Goal: Task Accomplishment & Management: Manage account settings

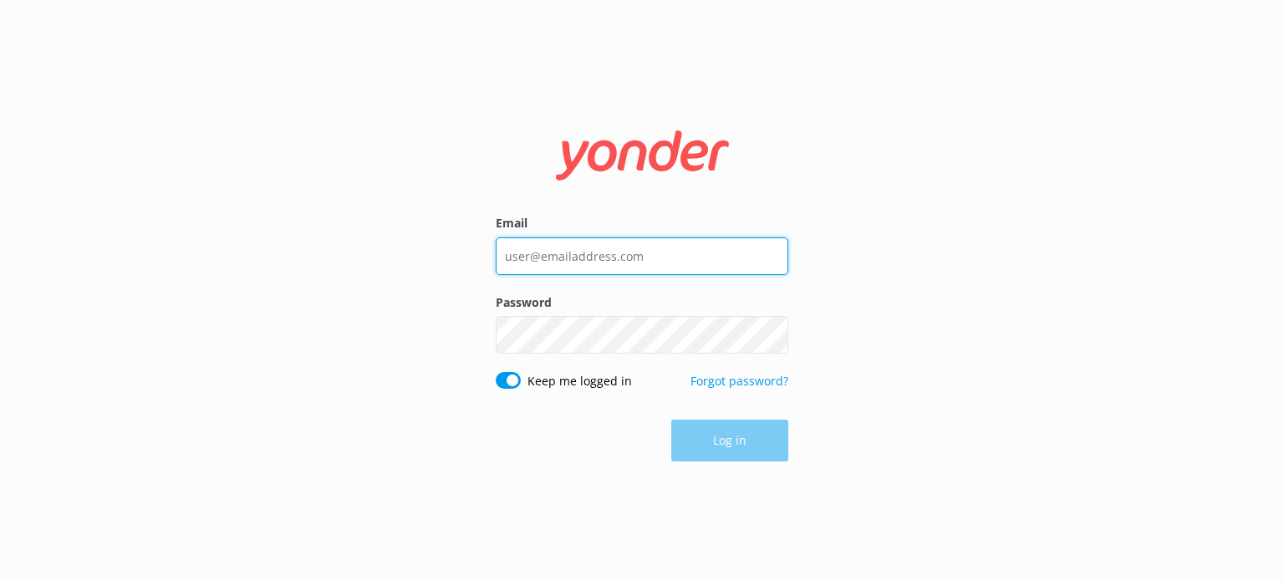
click at [600, 259] on input "Email" at bounding box center [642, 256] width 293 height 38
type input "d"
type input "[EMAIL_ADDRESS][DOMAIN_NAME]"
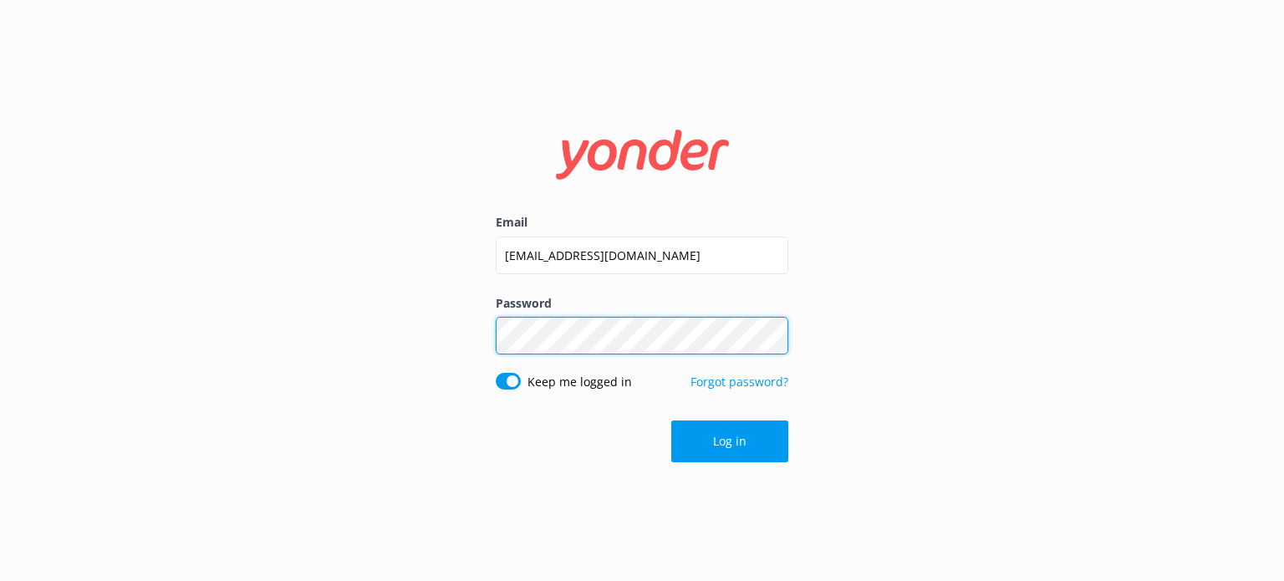
click button "Log in" at bounding box center [730, 442] width 117 height 42
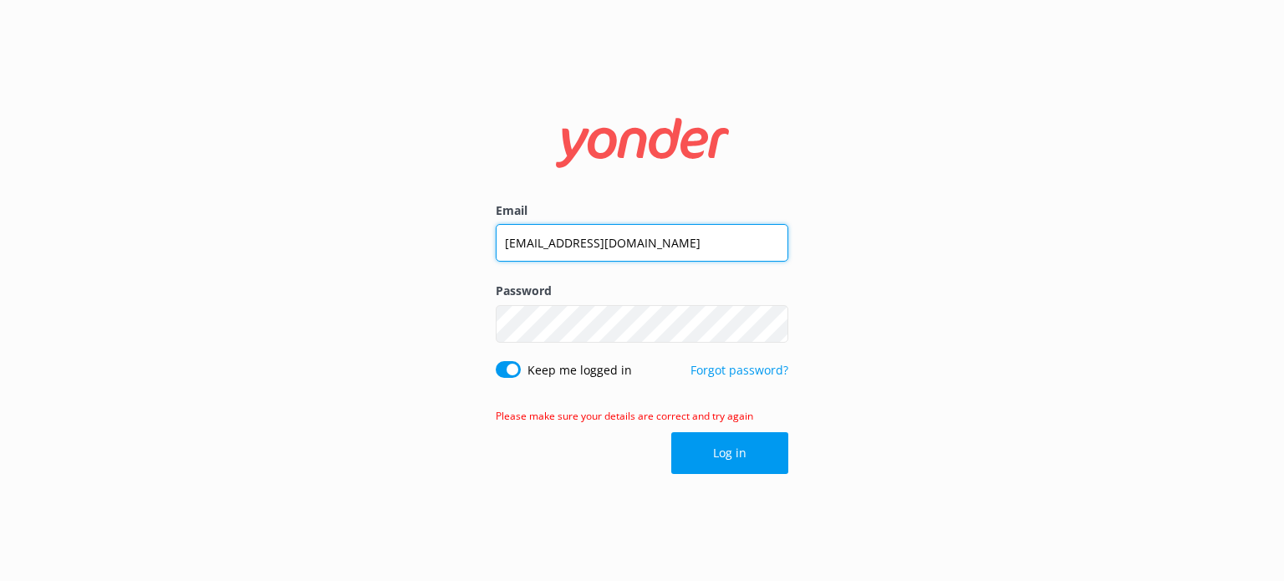
click at [532, 244] on input "[EMAIL_ADDRESS][DOMAIN_NAME]" at bounding box center [642, 243] width 293 height 38
type input "[EMAIL_ADDRESS][DOMAIN_NAME]"
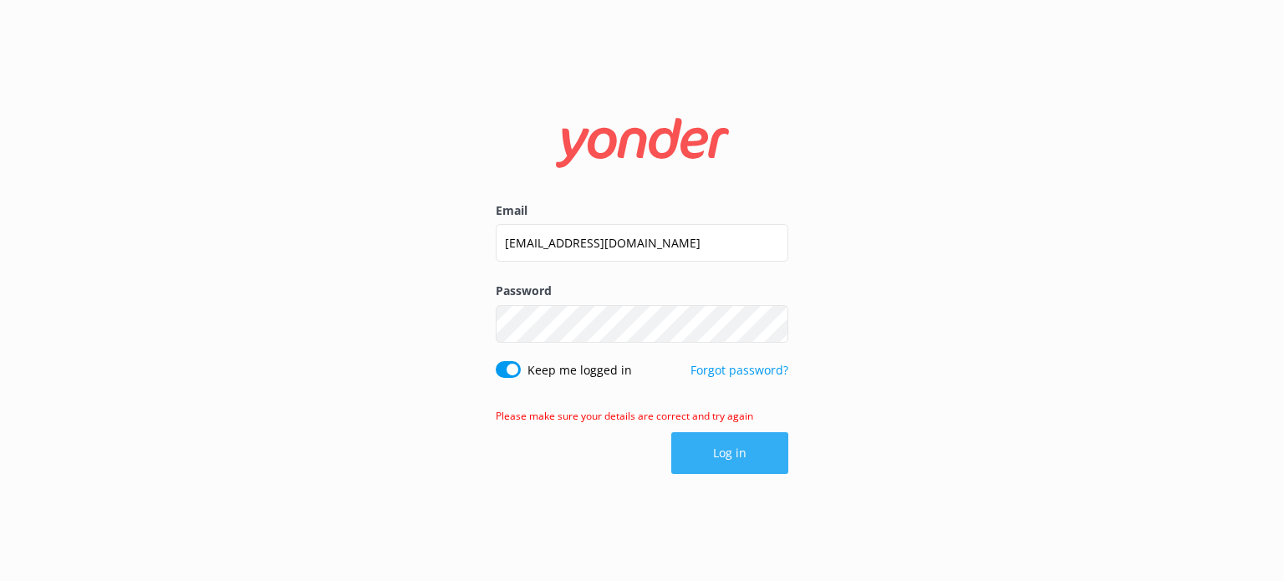
click at [710, 450] on button "Log in" at bounding box center [730, 453] width 117 height 42
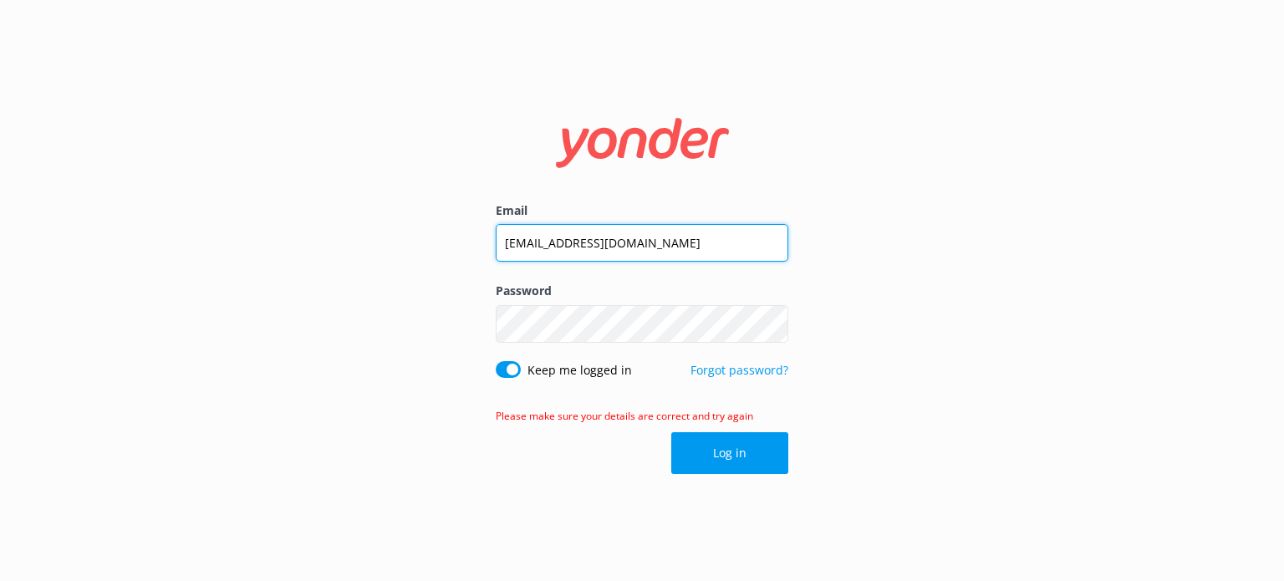
click at [582, 243] on input "[EMAIL_ADDRESS][DOMAIN_NAME]" at bounding box center [642, 243] width 293 height 38
type input "[EMAIL_ADDRESS][DOMAIN_NAME]"
click button "Log in" at bounding box center [730, 453] width 117 height 42
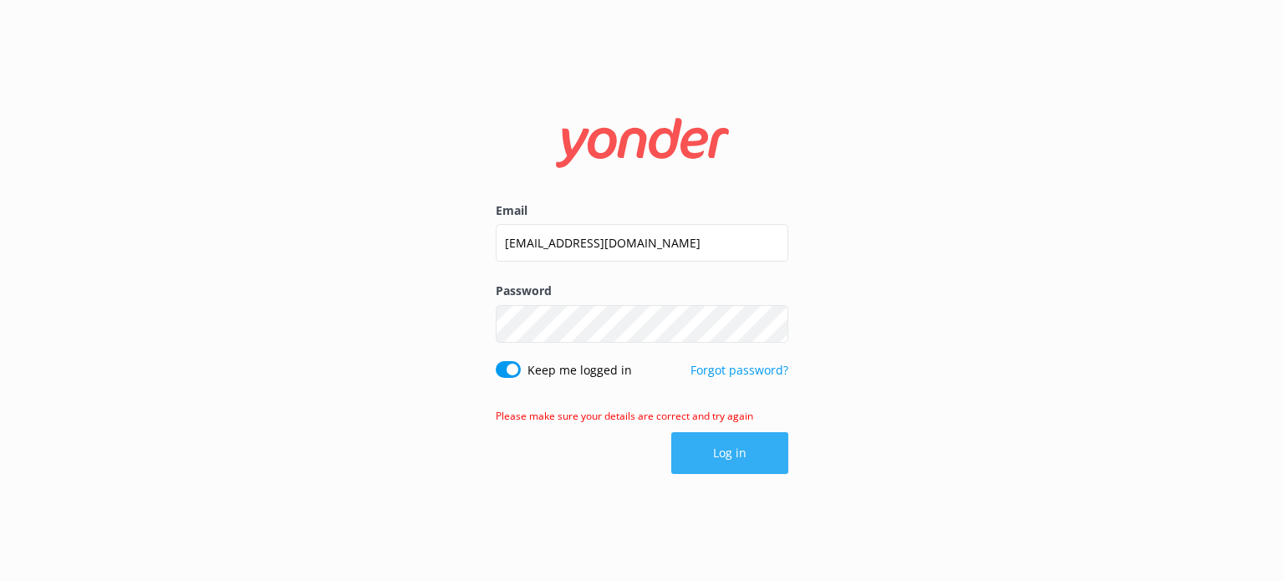
click at [715, 455] on button "Log in" at bounding box center [730, 453] width 117 height 42
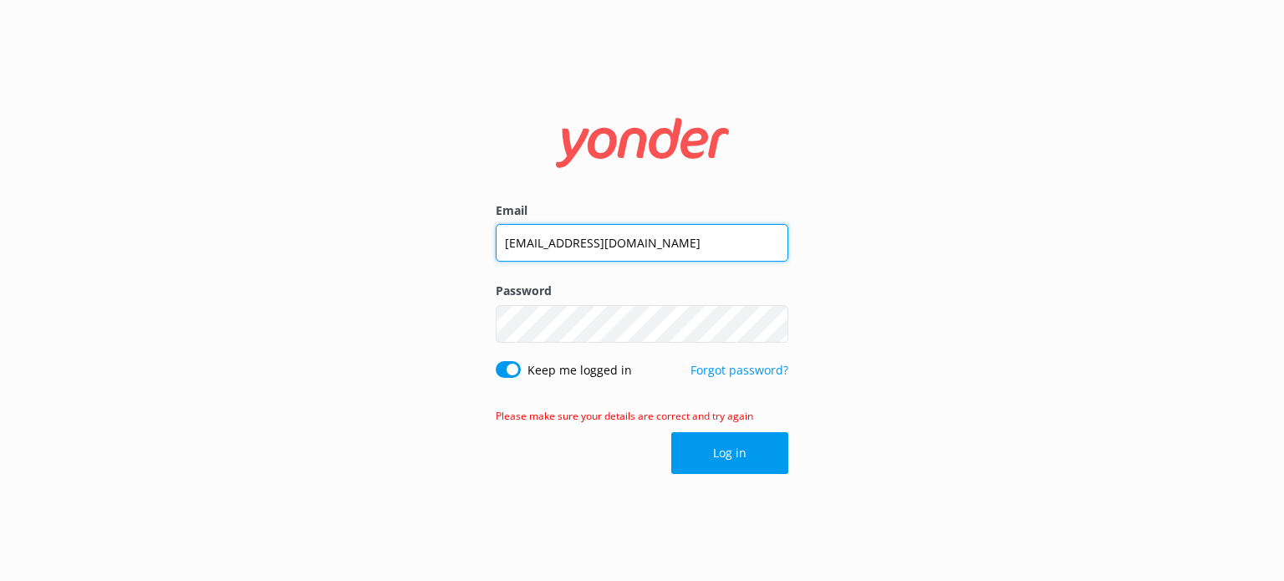
click at [540, 240] on input "[EMAIL_ADDRESS][DOMAIN_NAME]" at bounding box center [642, 243] width 293 height 38
type input "[EMAIL_ADDRESS][DOMAIN_NAME]"
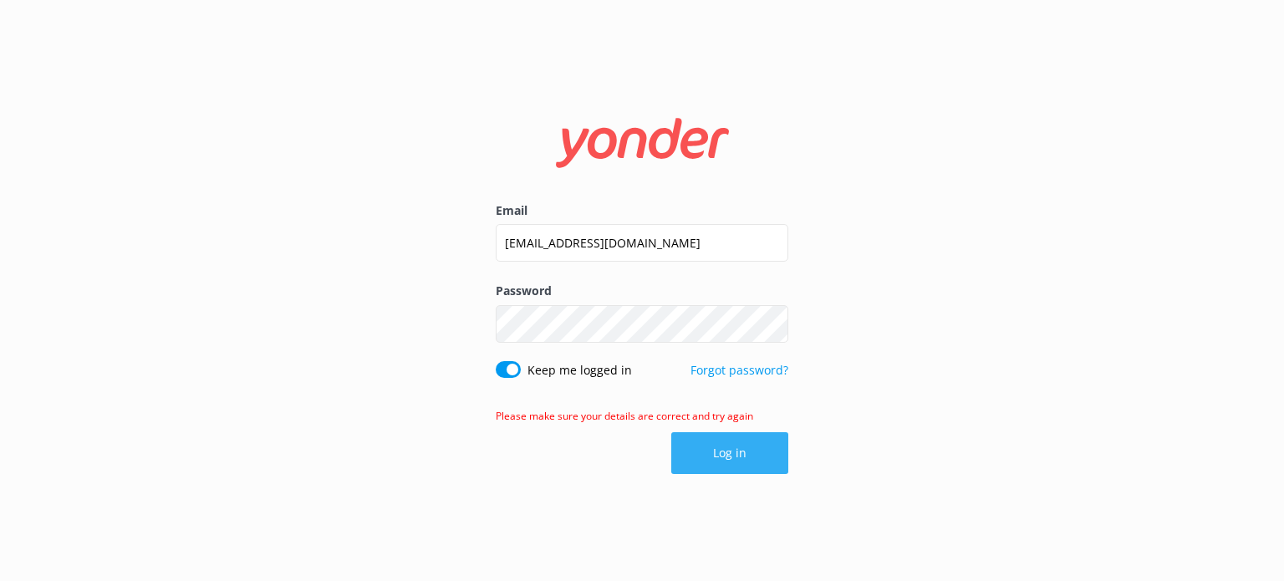
click at [730, 454] on button "Log in" at bounding box center [730, 453] width 117 height 42
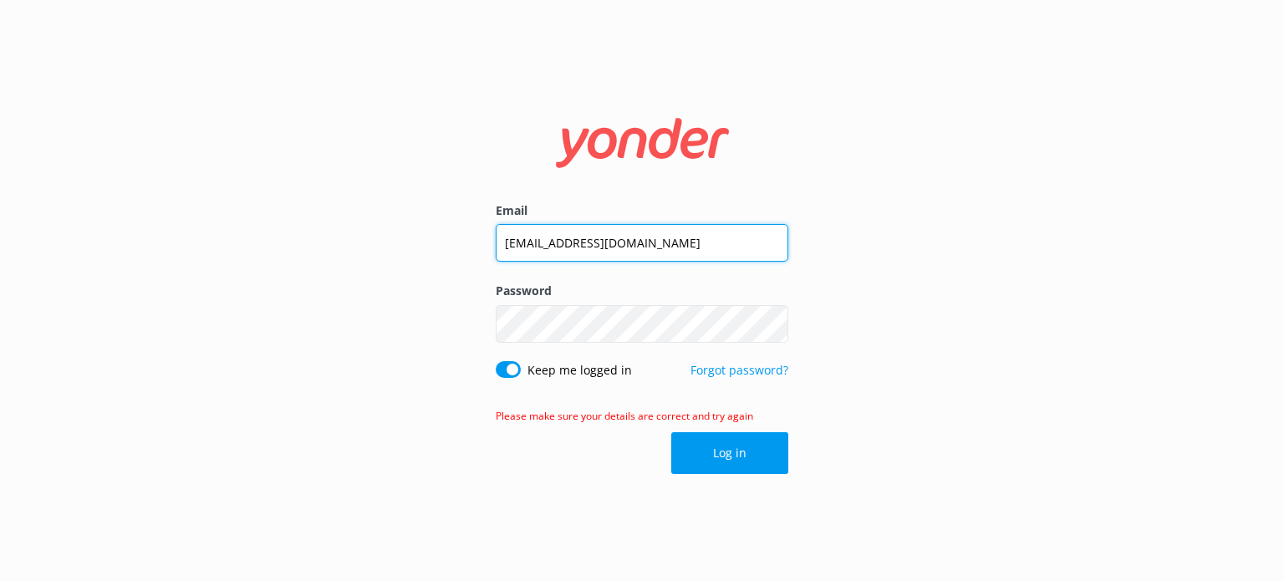
drag, startPoint x: 677, startPoint y: 247, endPoint x: 359, endPoint y: 243, distance: 317.8
click at [359, 243] on div "Email [EMAIL_ADDRESS][DOMAIN_NAME] Password Show password Keep me logged in For…" at bounding box center [642, 290] width 1284 height 581
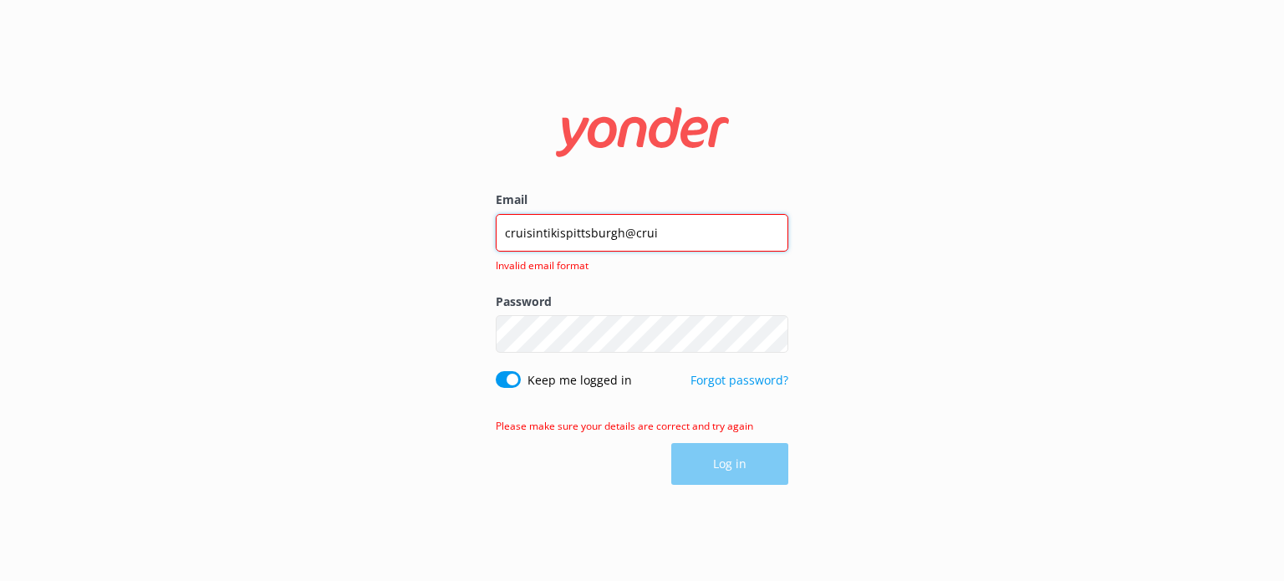
type input "[EMAIL_ADDRESS][DOMAIN_NAME]"
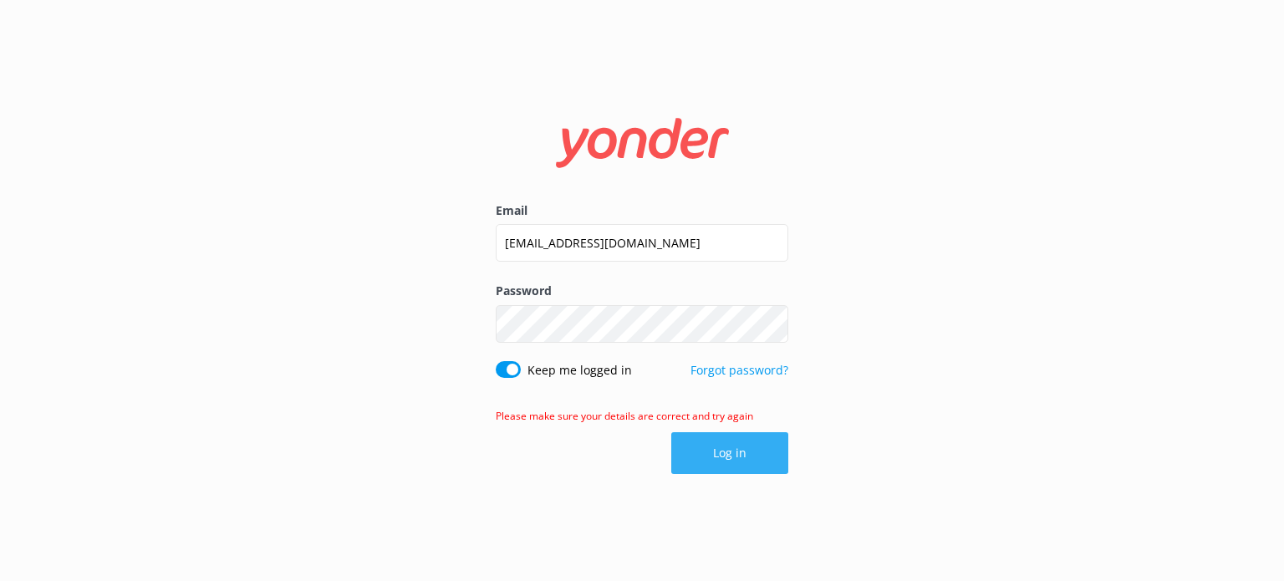
click at [716, 447] on button "Log in" at bounding box center [730, 453] width 117 height 42
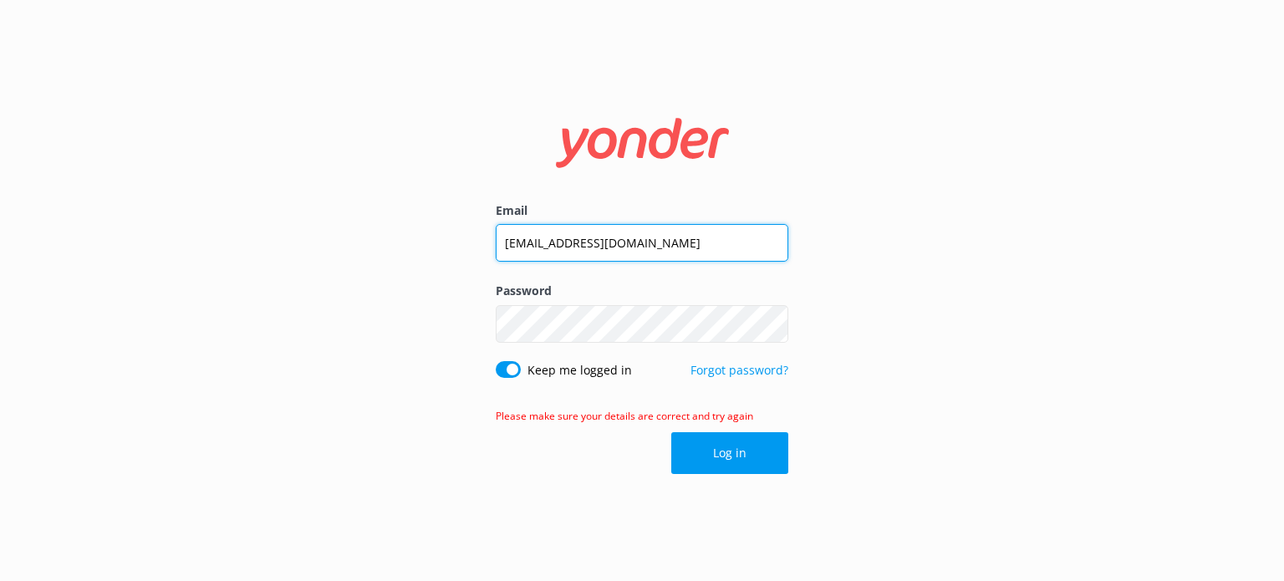
drag, startPoint x: 776, startPoint y: 239, endPoint x: 462, endPoint y: 255, distance: 314.8
click at [462, 254] on div "Email [EMAIL_ADDRESS][DOMAIN_NAME] Password Show password Keep me logged in For…" at bounding box center [642, 290] width 1284 height 581
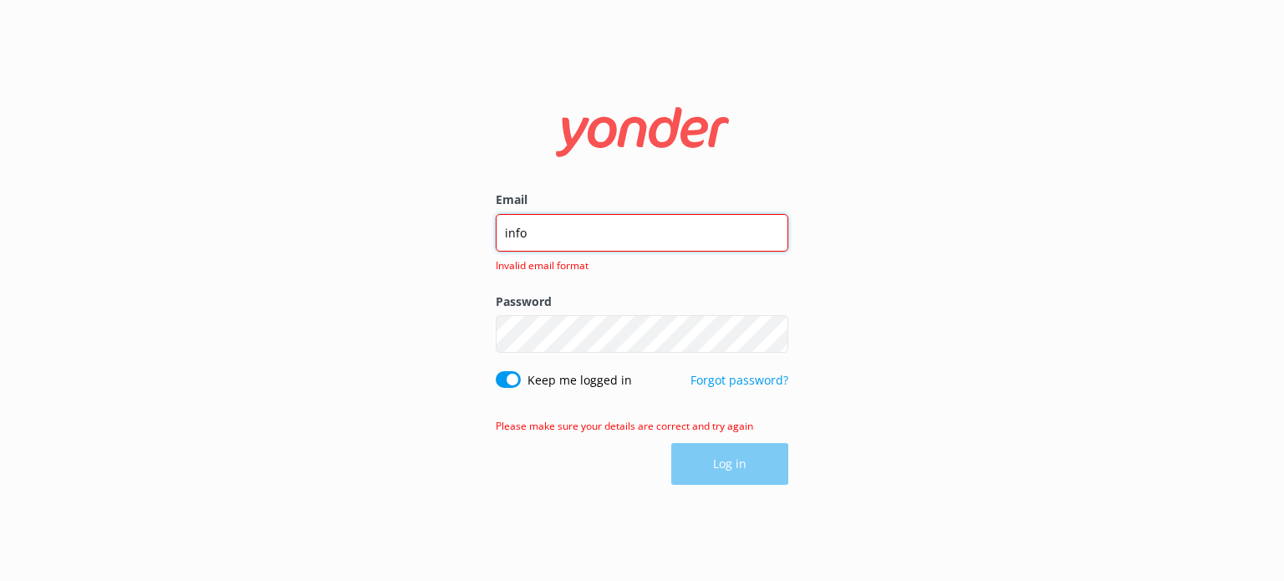
type input "[EMAIL_ADDRESS][DOMAIN_NAME]"
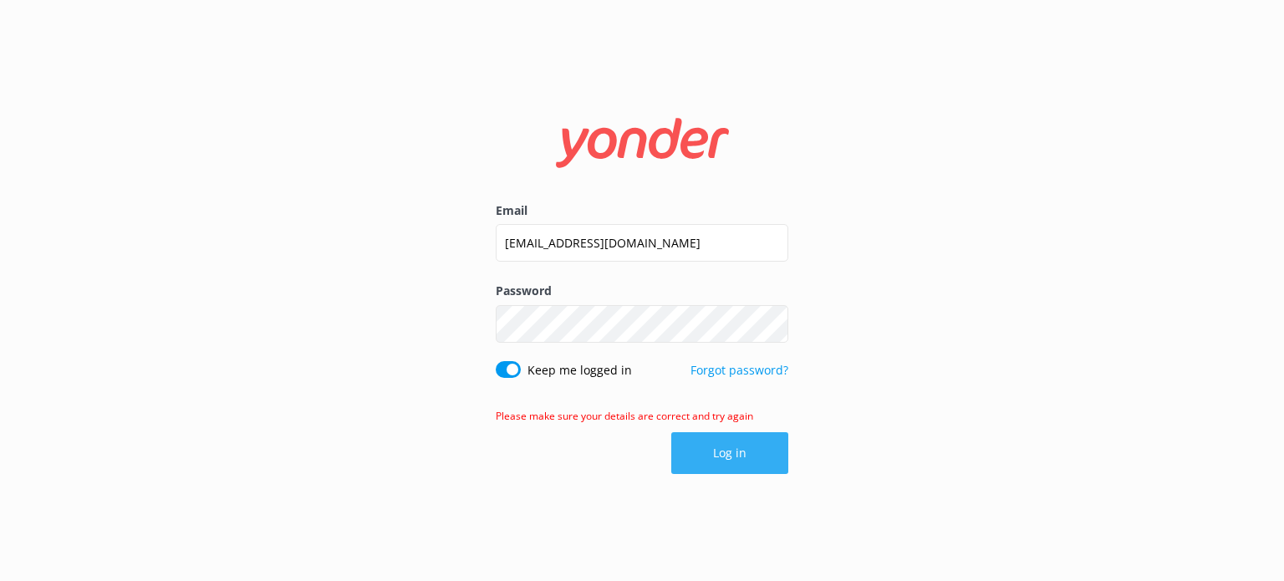
click at [729, 452] on button "Log in" at bounding box center [730, 453] width 117 height 42
click at [736, 467] on button "Log in" at bounding box center [730, 453] width 117 height 42
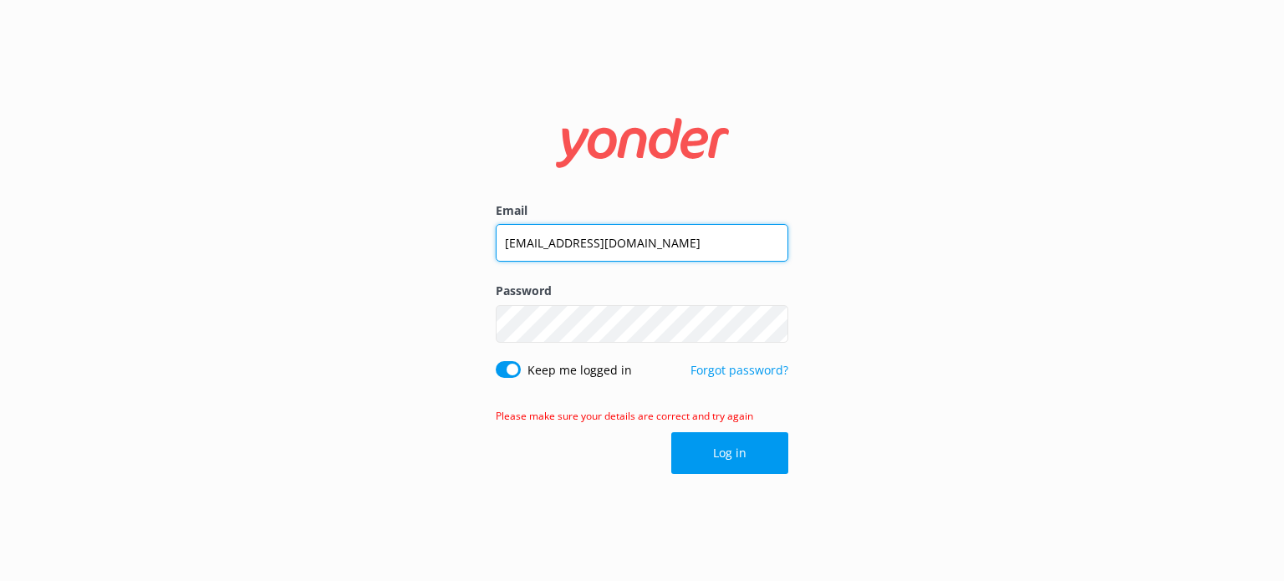
drag, startPoint x: 683, startPoint y: 237, endPoint x: 341, endPoint y: 229, distance: 342.1
click at [341, 229] on div "Email [EMAIL_ADDRESS][DOMAIN_NAME] Password Show password Keep me logged in For…" at bounding box center [642, 290] width 1284 height 581
type input "[EMAIL_ADDRESS][DOMAIN_NAME]"
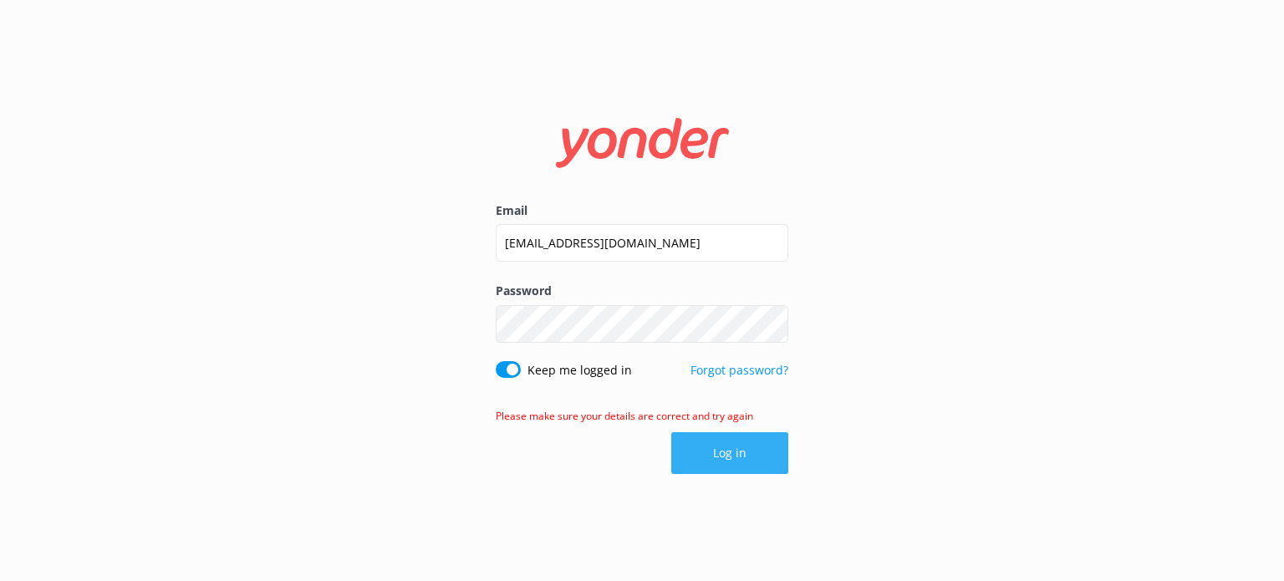
click at [728, 454] on button "Log in" at bounding box center [730, 453] width 117 height 42
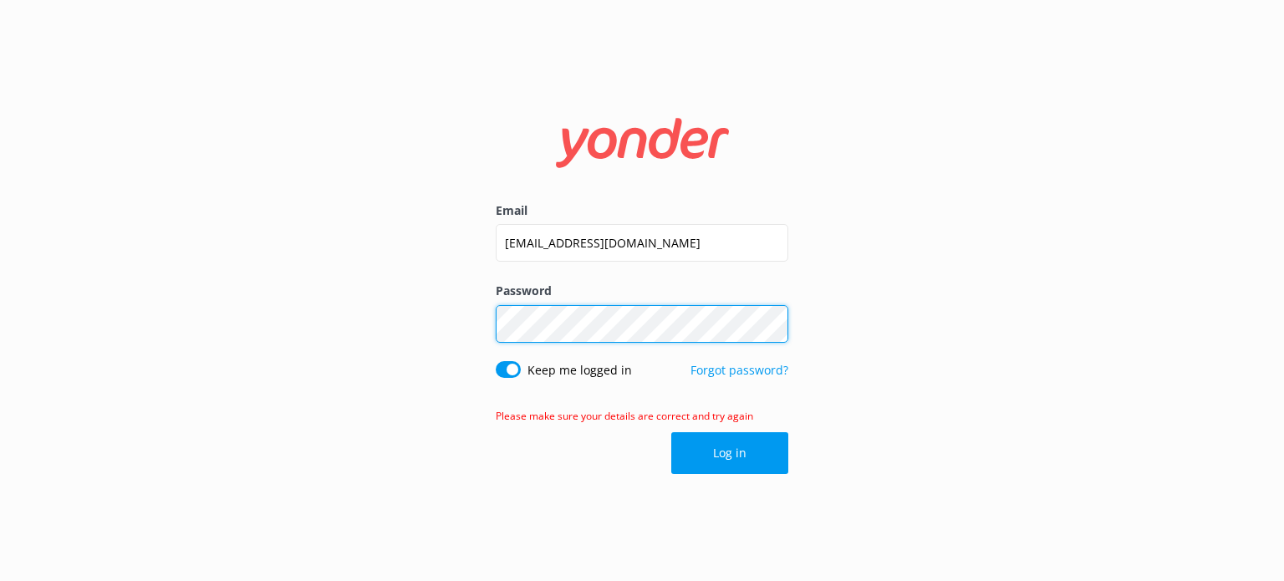
click at [398, 299] on div "Email [EMAIL_ADDRESS][DOMAIN_NAME] Password Show password Keep me logged in For…" at bounding box center [642, 290] width 1284 height 581
click button "Log in" at bounding box center [730, 453] width 117 height 42
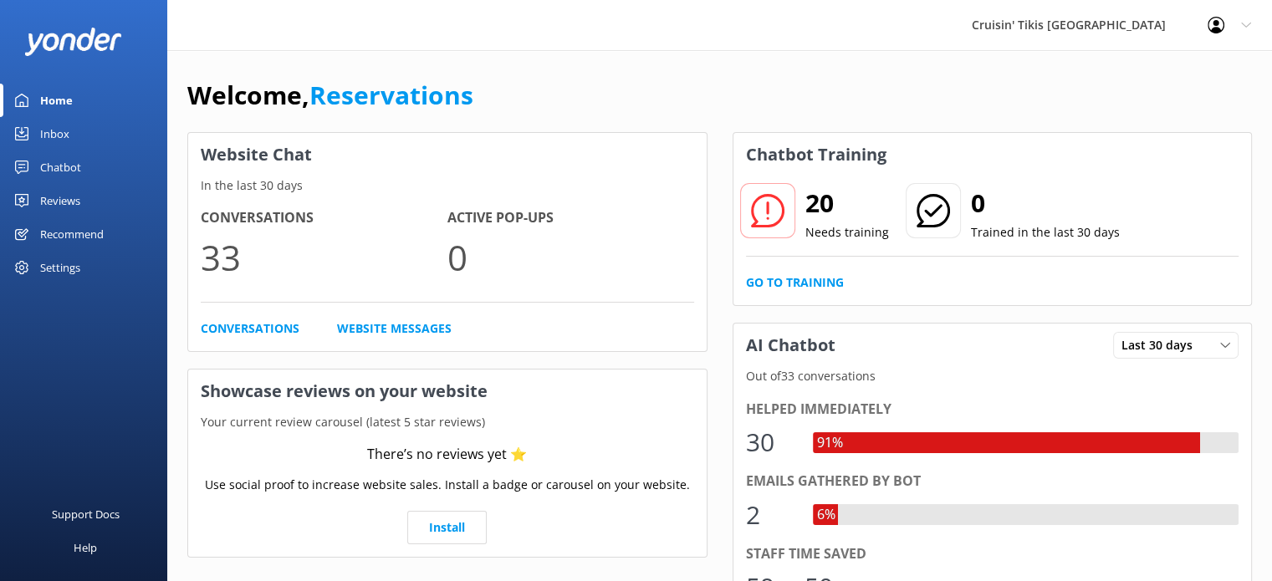
click at [53, 170] on div "Chatbot" at bounding box center [60, 167] width 41 height 33
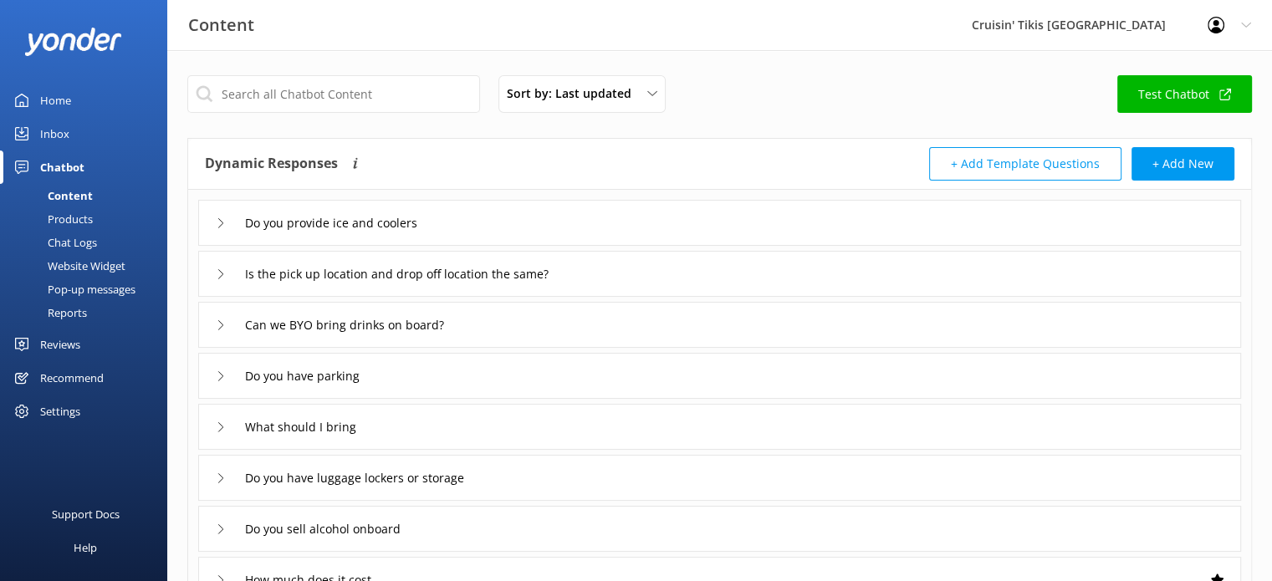
click at [90, 288] on div "Pop-up messages" at bounding box center [72, 289] width 125 height 23
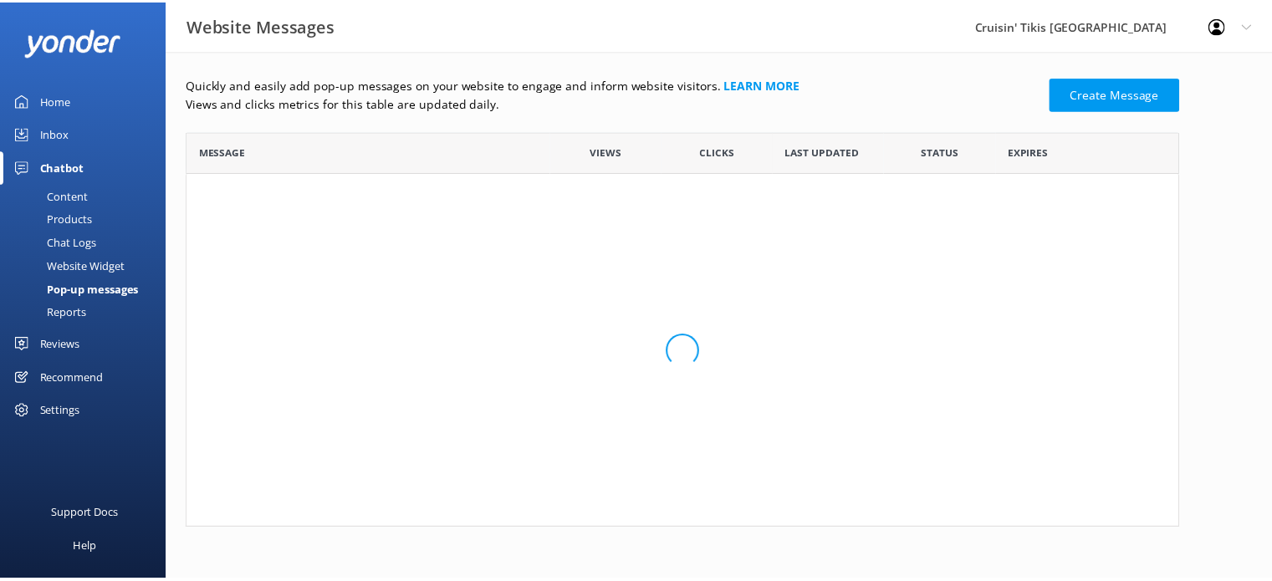
scroll to position [100, 990]
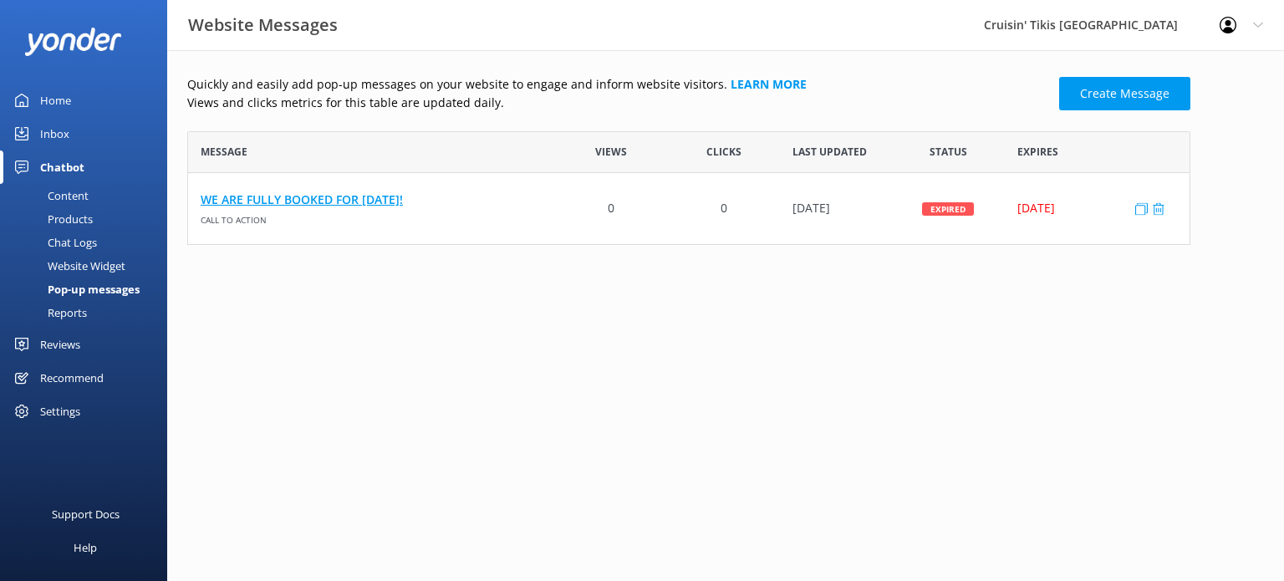
click at [352, 197] on link "WE ARE FULLY BOOKED FOR [DATE]!" at bounding box center [372, 200] width 342 height 18
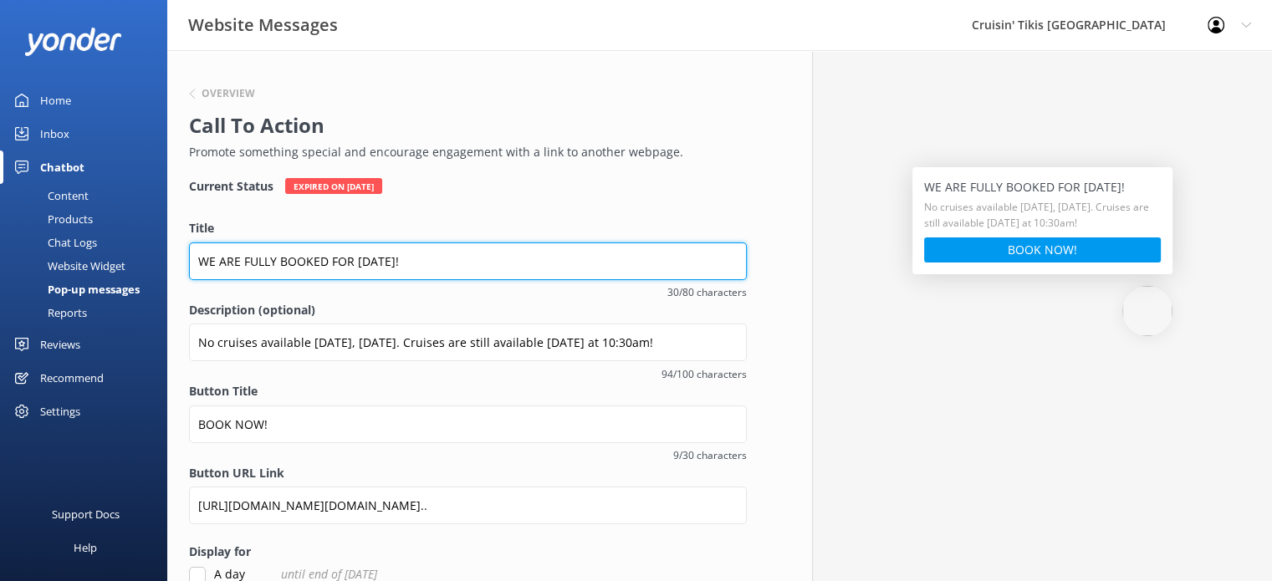
drag, startPoint x: 425, startPoint y: 261, endPoint x: 164, endPoint y: 272, distance: 261.1
click at [164, 272] on div "Website Messages Cruisin' Tikis [GEOGRAPHIC_DATA] Profile Settings Logout Home …" at bounding box center [636, 465] width 1272 height 830
click at [197, 260] on input "CRUISES AVAILABLE" at bounding box center [468, 262] width 558 height 38
drag, startPoint x: 357, startPoint y: 258, endPoint x: 369, endPoint y: 260, distance: 11.8
click at [358, 258] on input "6:30PM CRUISES AVAILABLE" at bounding box center [468, 262] width 558 height 38
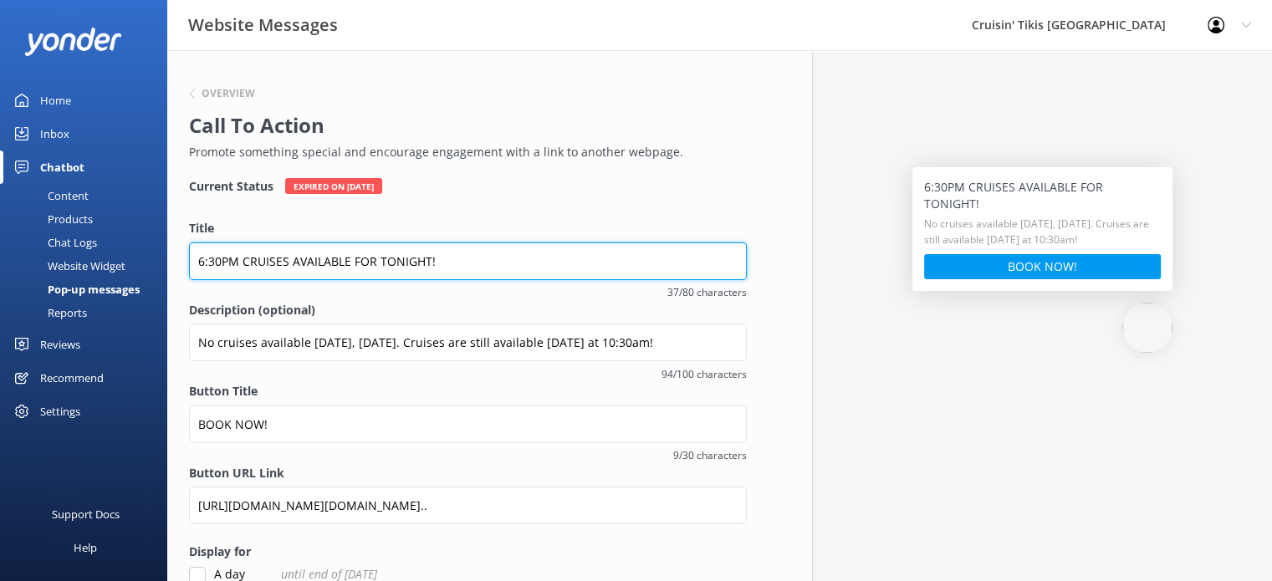
type input "6:30PM CRUISES AVAILABLE FOR TONIGHT!"
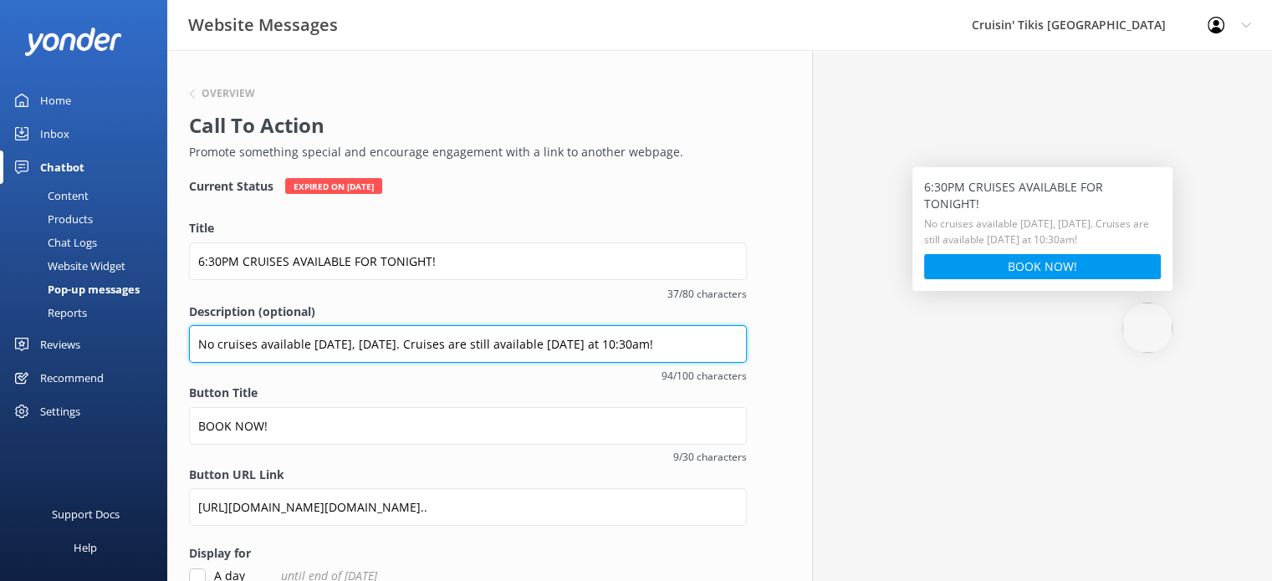
drag, startPoint x: 710, startPoint y: 340, endPoint x: 171, endPoint y: 360, distance: 539.8
click at [171, 360] on div "Overview Call To Action Promote something special and encourage engagement with…" at bounding box center [467, 466] width 601 height 832
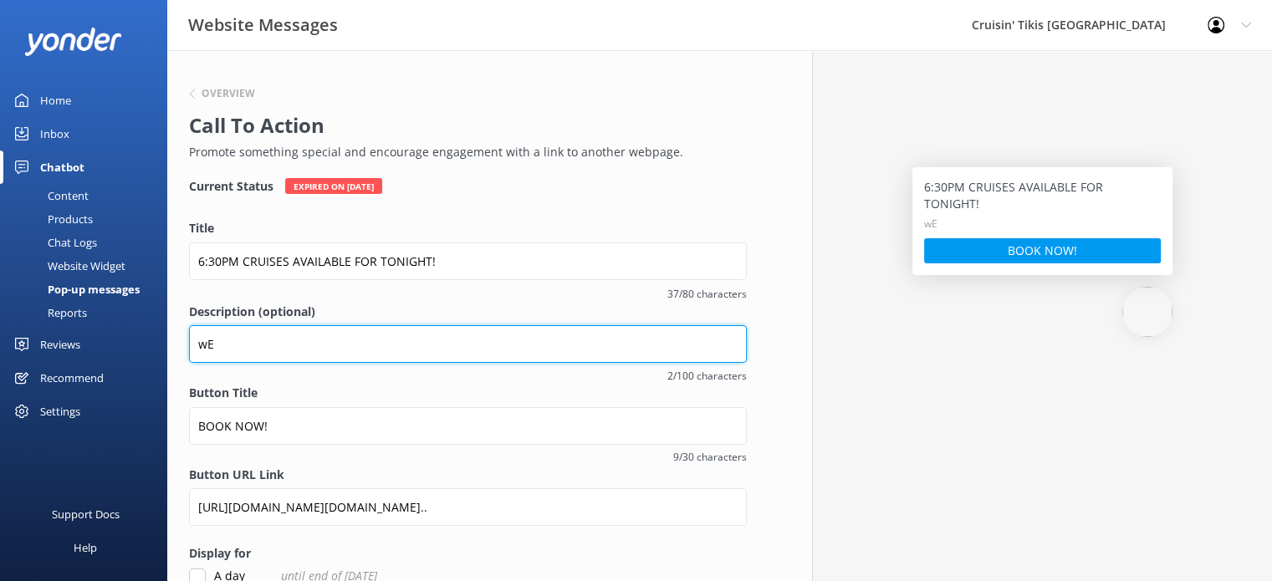
type input "w"
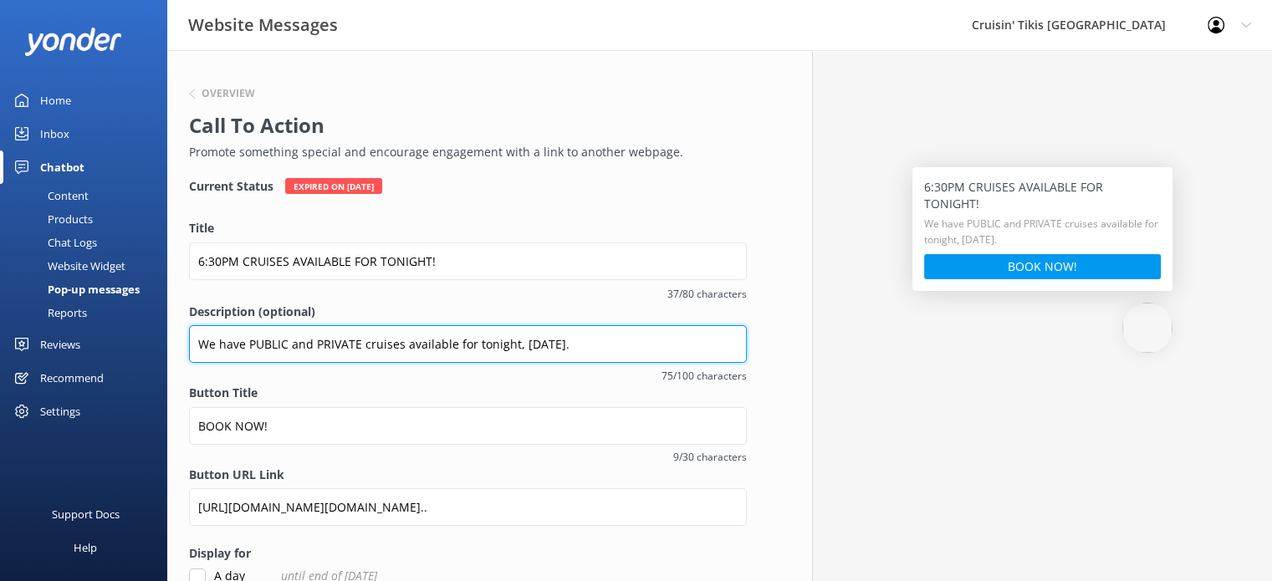
click at [220, 340] on input "We have PUBLIC and PRIVATE cruises available for tonight, [DATE]." at bounding box center [468, 344] width 558 height 38
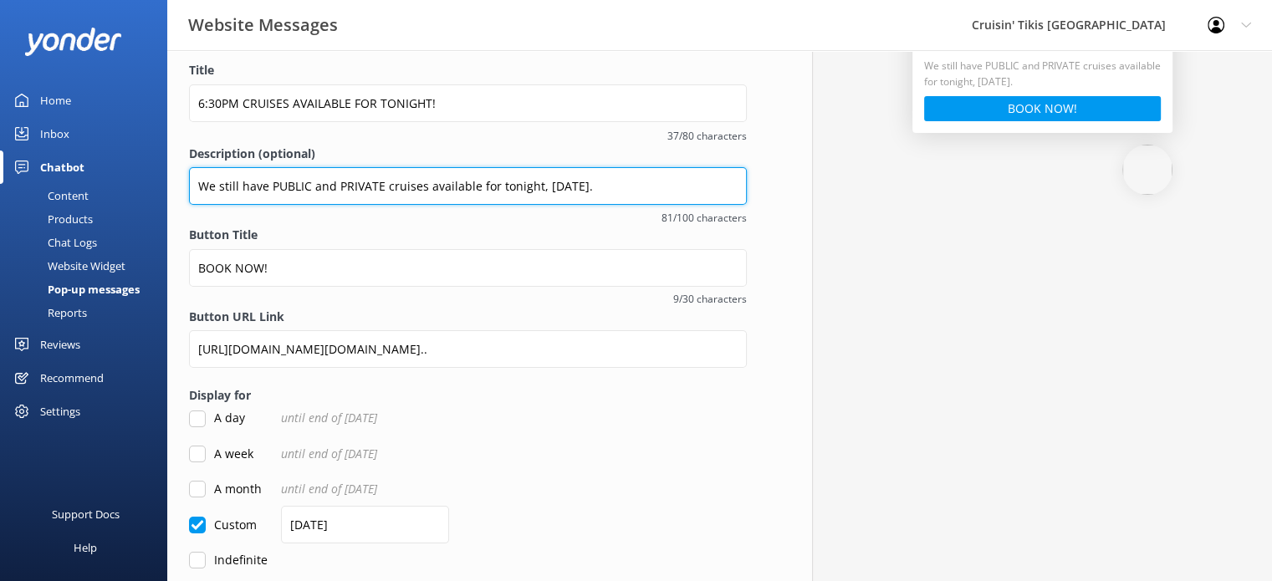
scroll to position [167, 0]
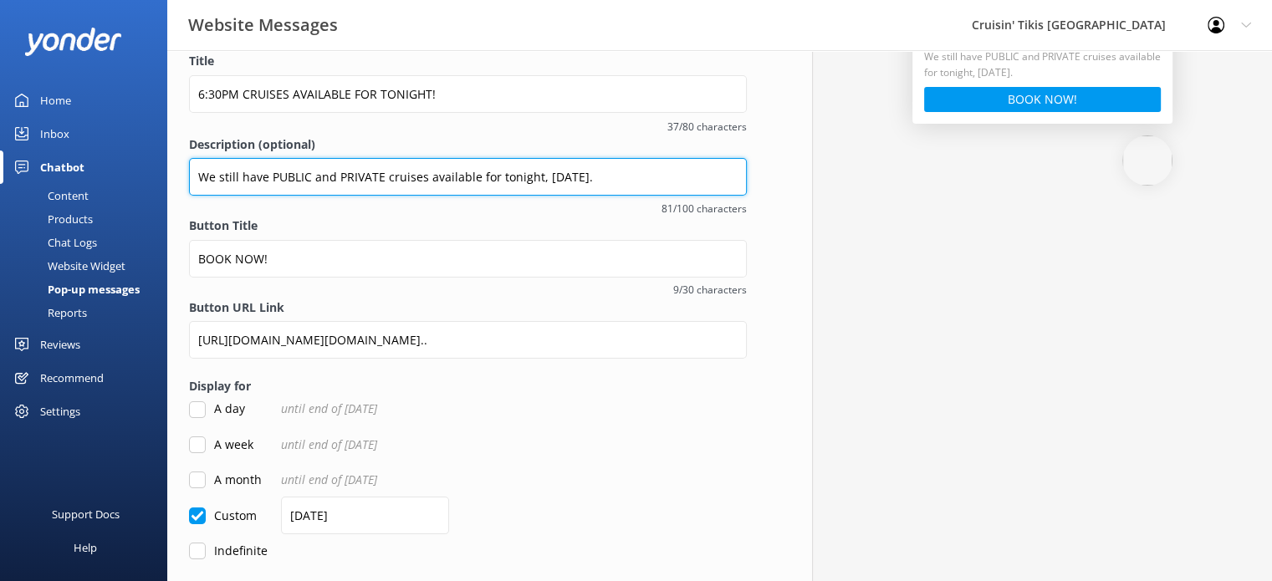
type input "We still have PUBLIC and PRIVATE cruises available for tonight, [DATE]."
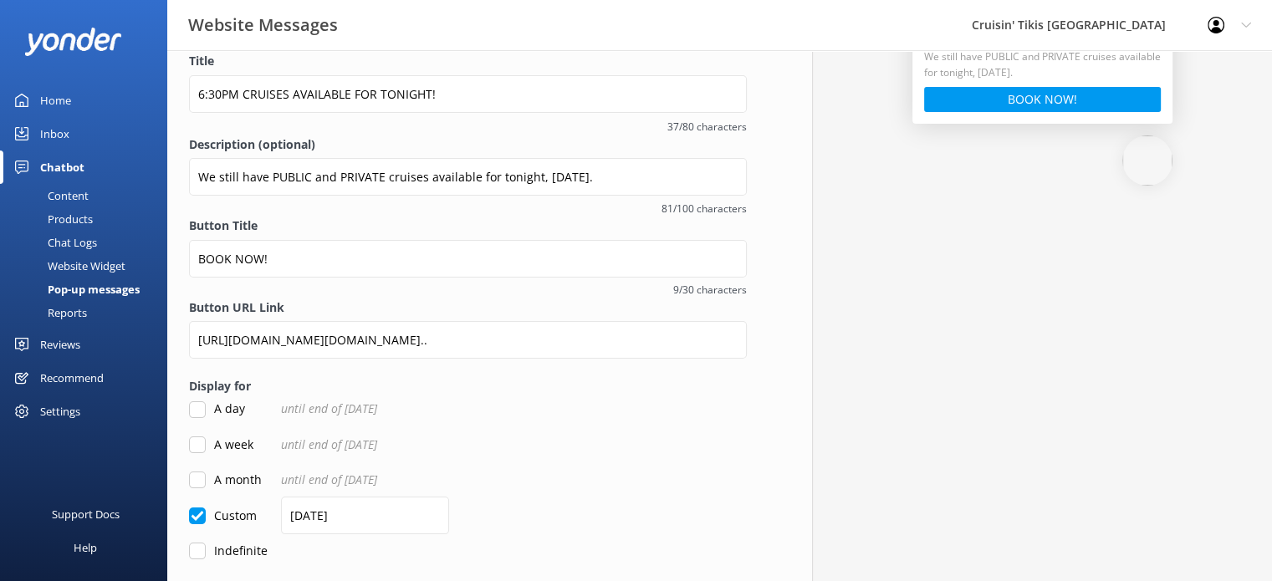
click at [198, 411] on input "A day" at bounding box center [197, 409] width 17 height 17
checkbox input "true"
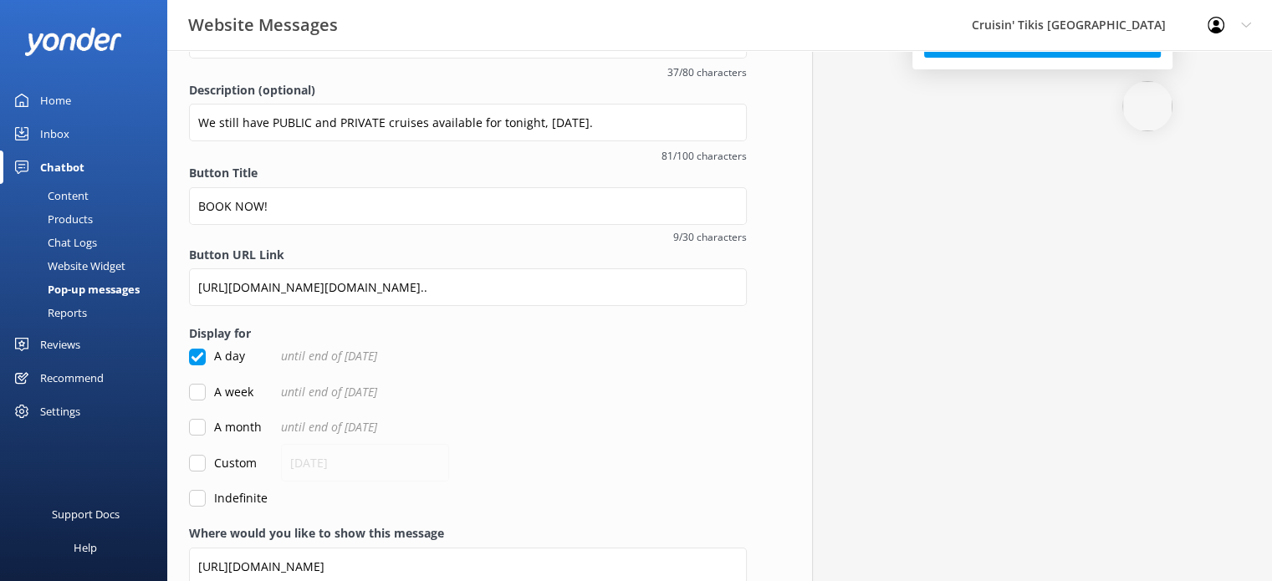
scroll to position [251, 0]
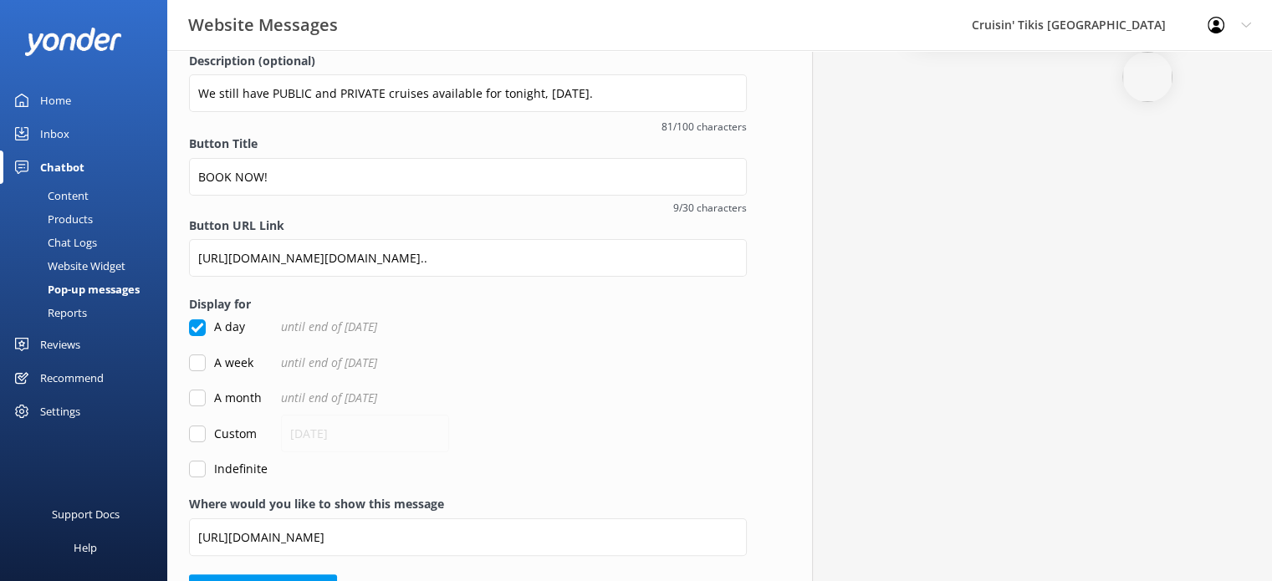
click at [200, 434] on input "Custom" at bounding box center [197, 434] width 17 height 17
checkbox input "true"
checkbox input "false"
click at [304, 429] on input "[DATE]" at bounding box center [365, 434] width 168 height 38
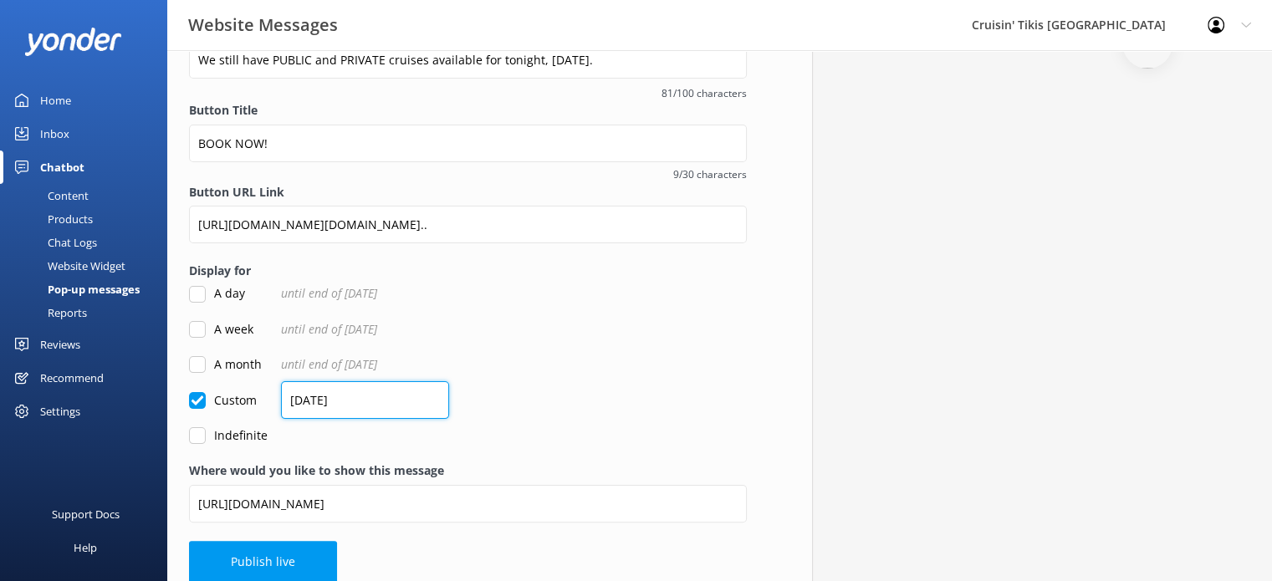
scroll to position [302, 0]
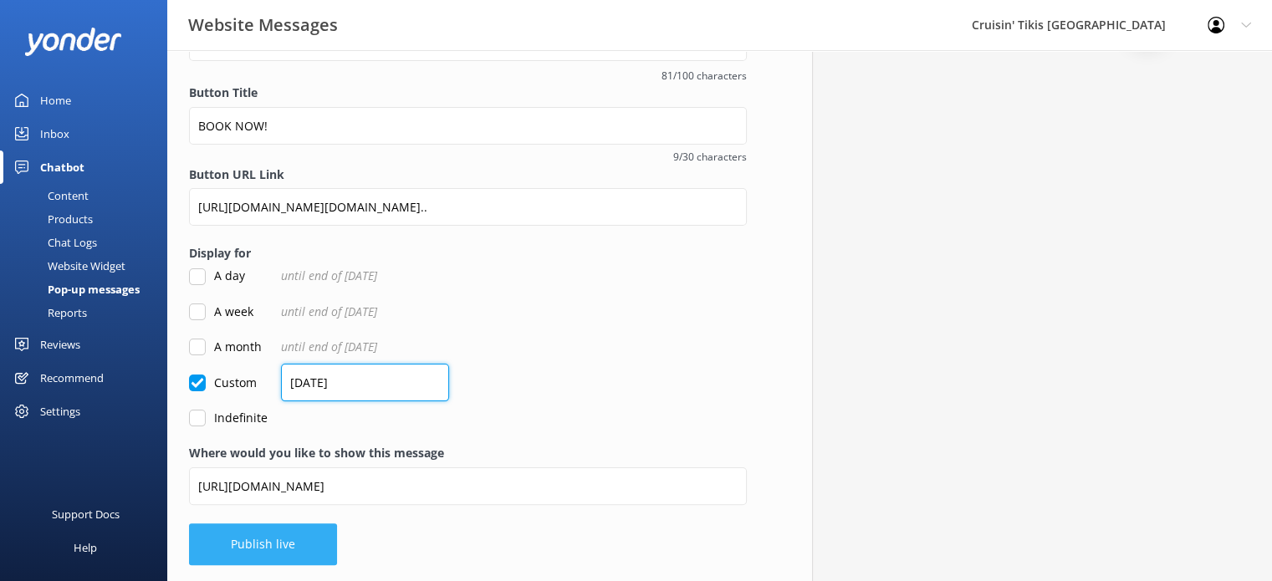
type input "[DATE]"
click at [278, 551] on button "Publish live" at bounding box center [263, 544] width 148 height 42
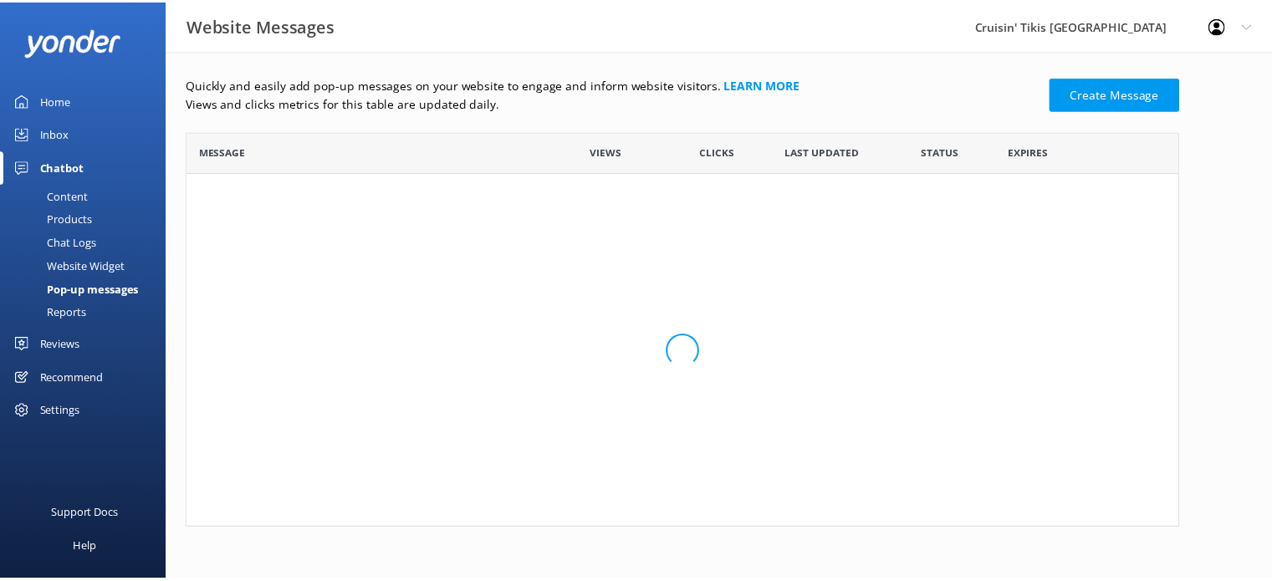
scroll to position [100, 990]
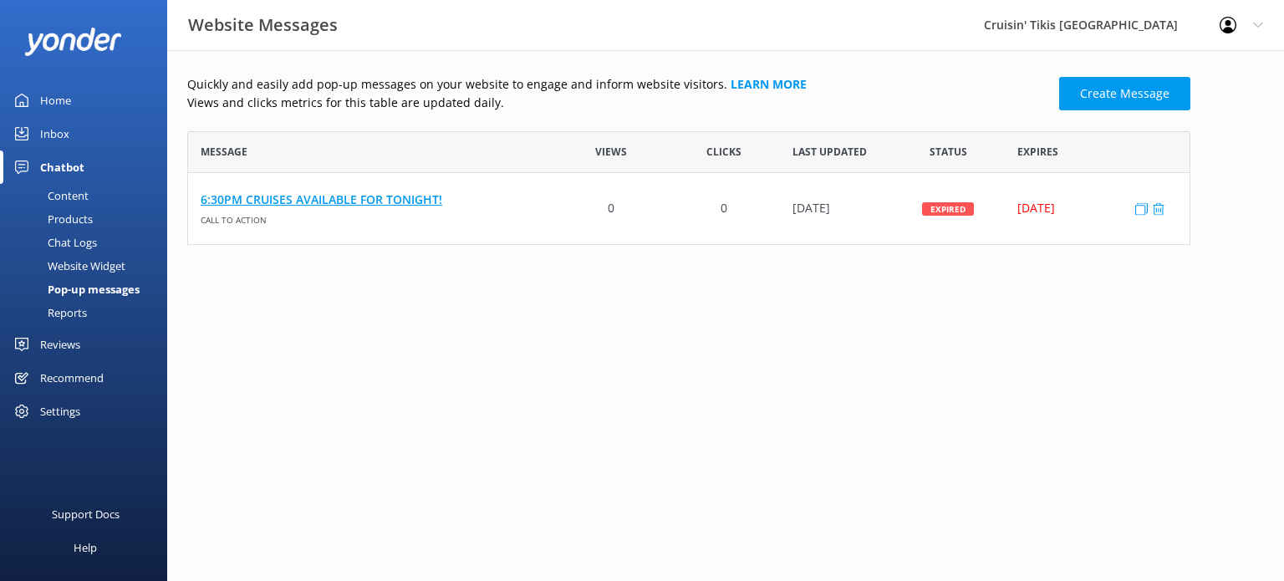
click at [325, 202] on link "6:30PM CRUISES AVAILABLE FOR TONIGHT!" at bounding box center [372, 200] width 342 height 18
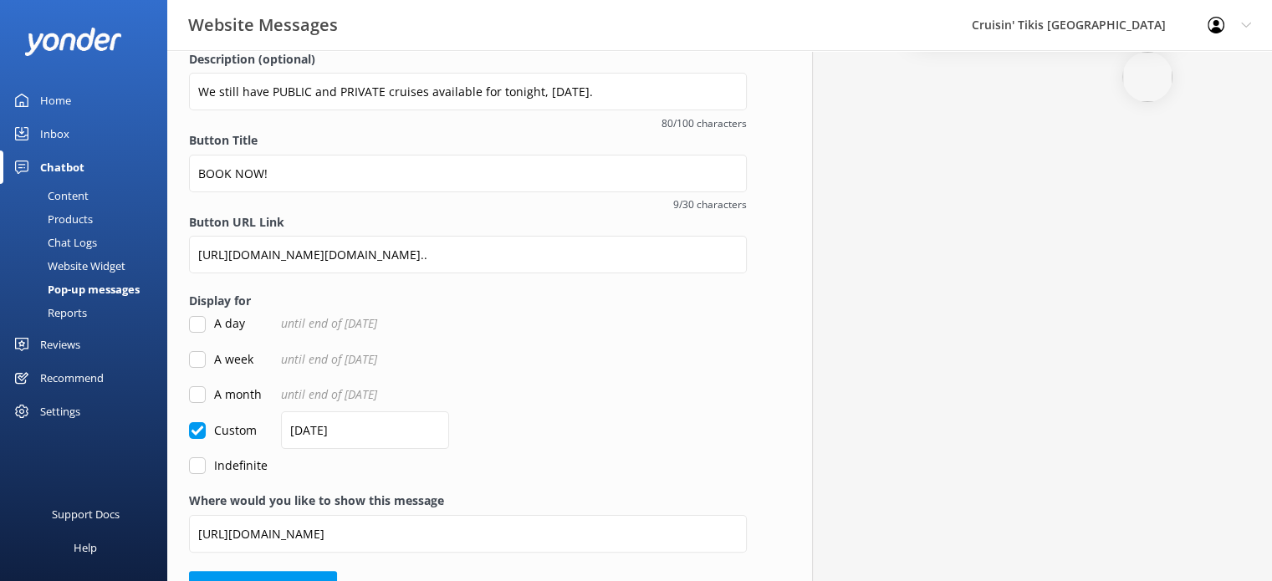
scroll to position [299, 0]
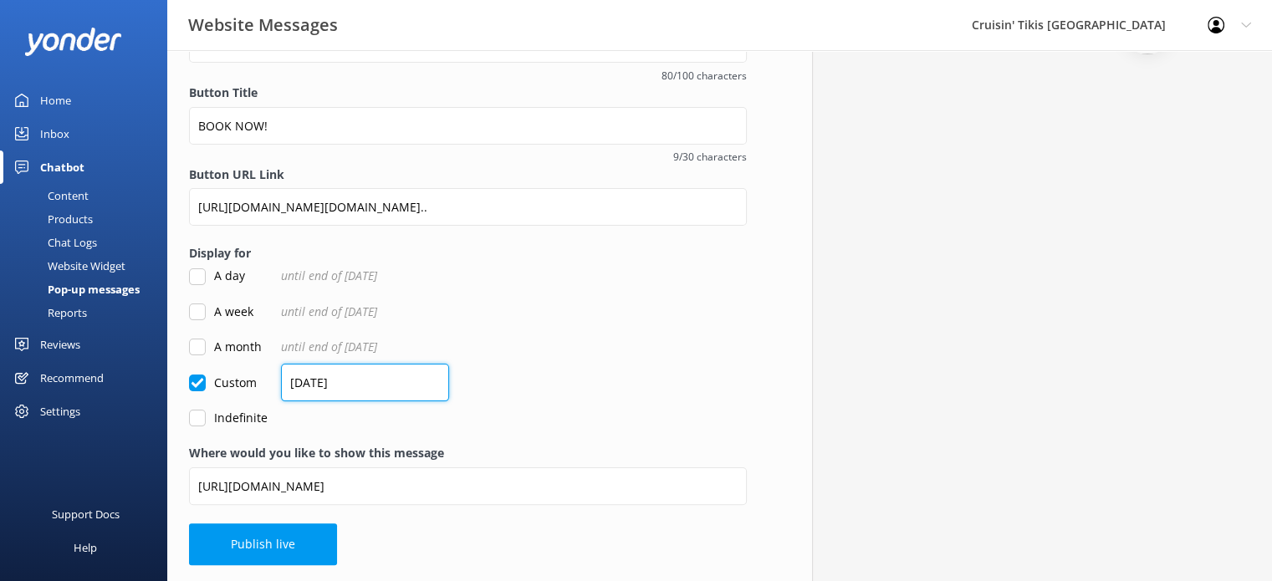
click at [303, 381] on input "[DATE]" at bounding box center [365, 383] width 168 height 38
type input "[DATE]"
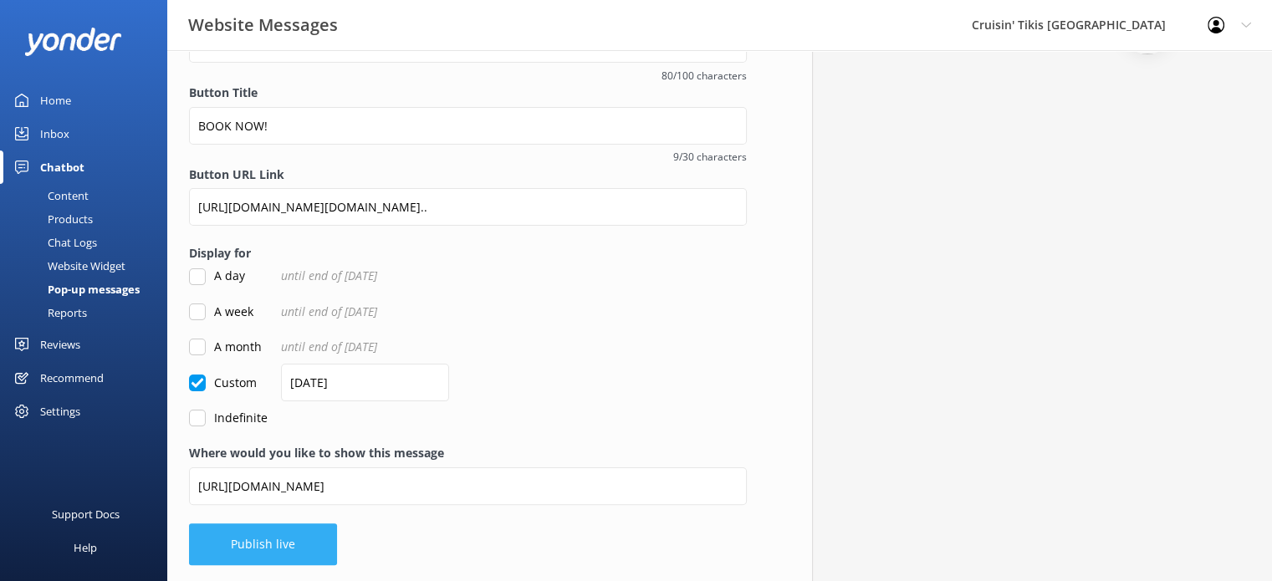
click at [267, 534] on button "Publish live" at bounding box center [263, 544] width 148 height 42
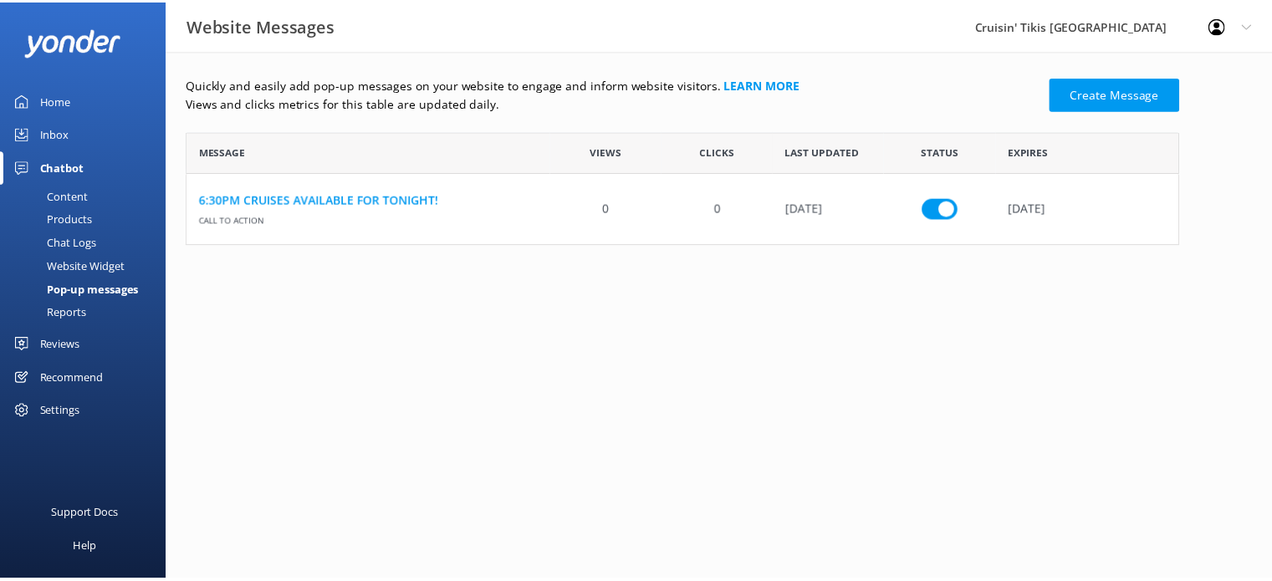
scroll to position [100, 990]
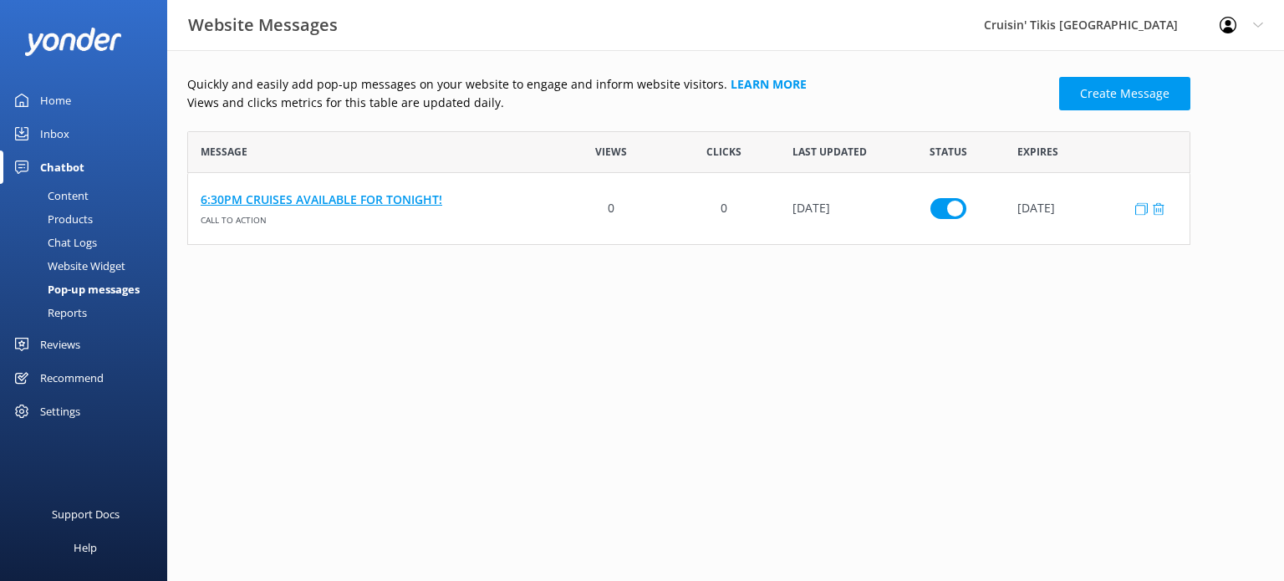
click at [383, 202] on link "6:30PM CRUISES AVAILABLE FOR TONIGHT!" at bounding box center [372, 200] width 342 height 18
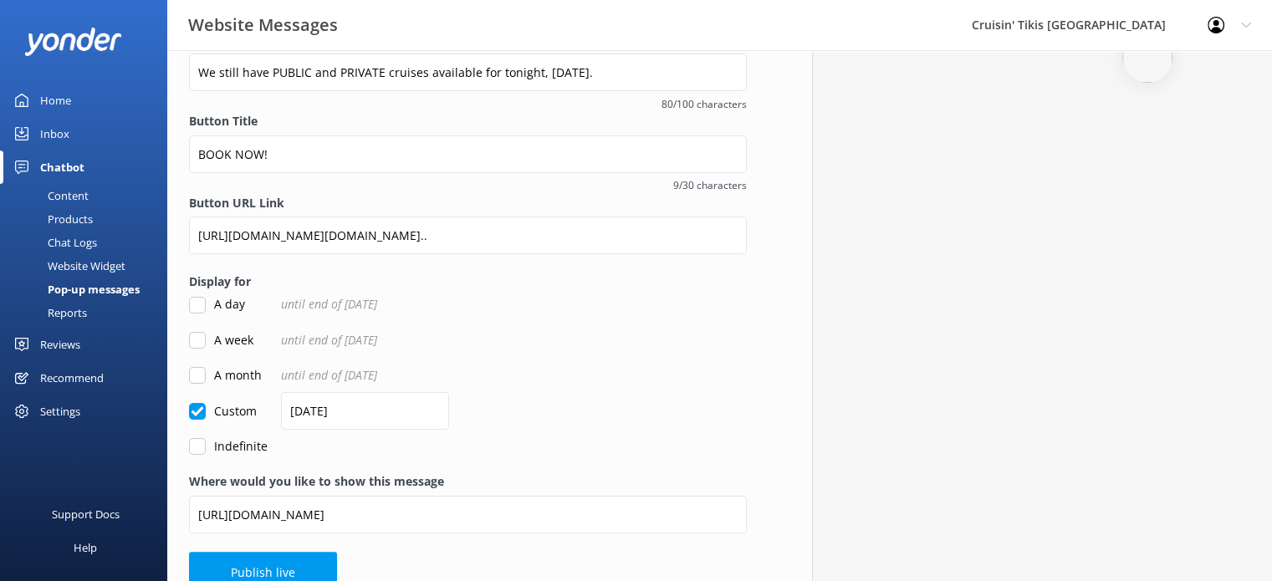
scroll to position [299, 0]
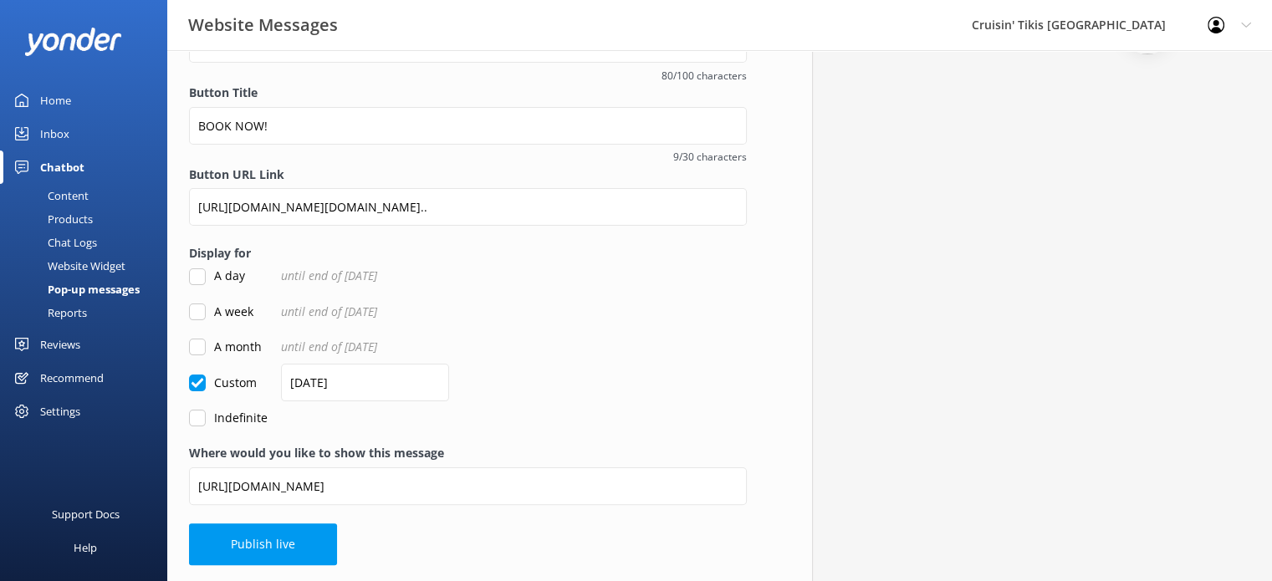
click at [197, 275] on input "A day" at bounding box center [197, 276] width 17 height 17
checkbox input "true"
checkbox input "false"
click at [262, 541] on button "Publish live" at bounding box center [263, 544] width 148 height 42
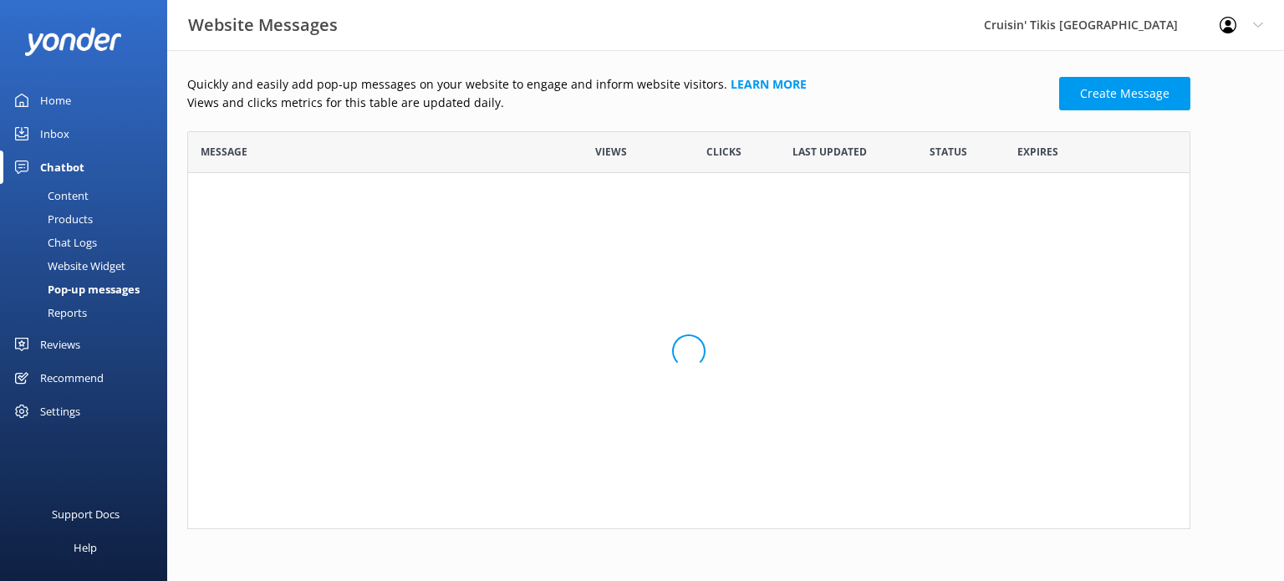
scroll to position [100, 990]
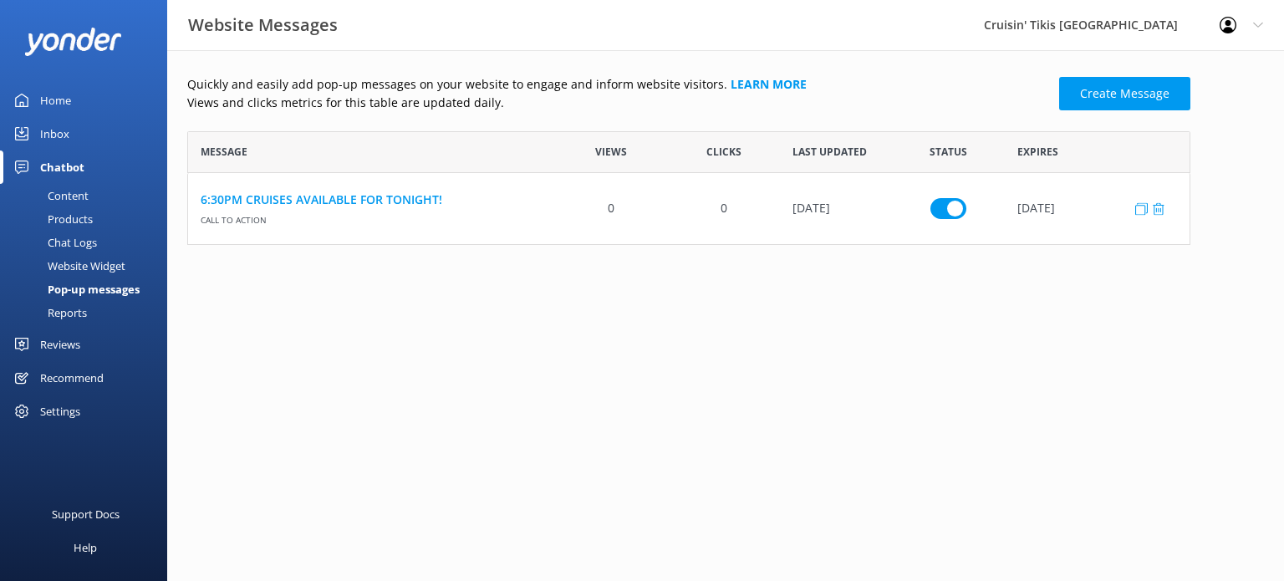
click at [953, 218] on input "row" at bounding box center [949, 208] width 36 height 21
checkbox input "false"
